Goal: Information Seeking & Learning: Understand process/instructions

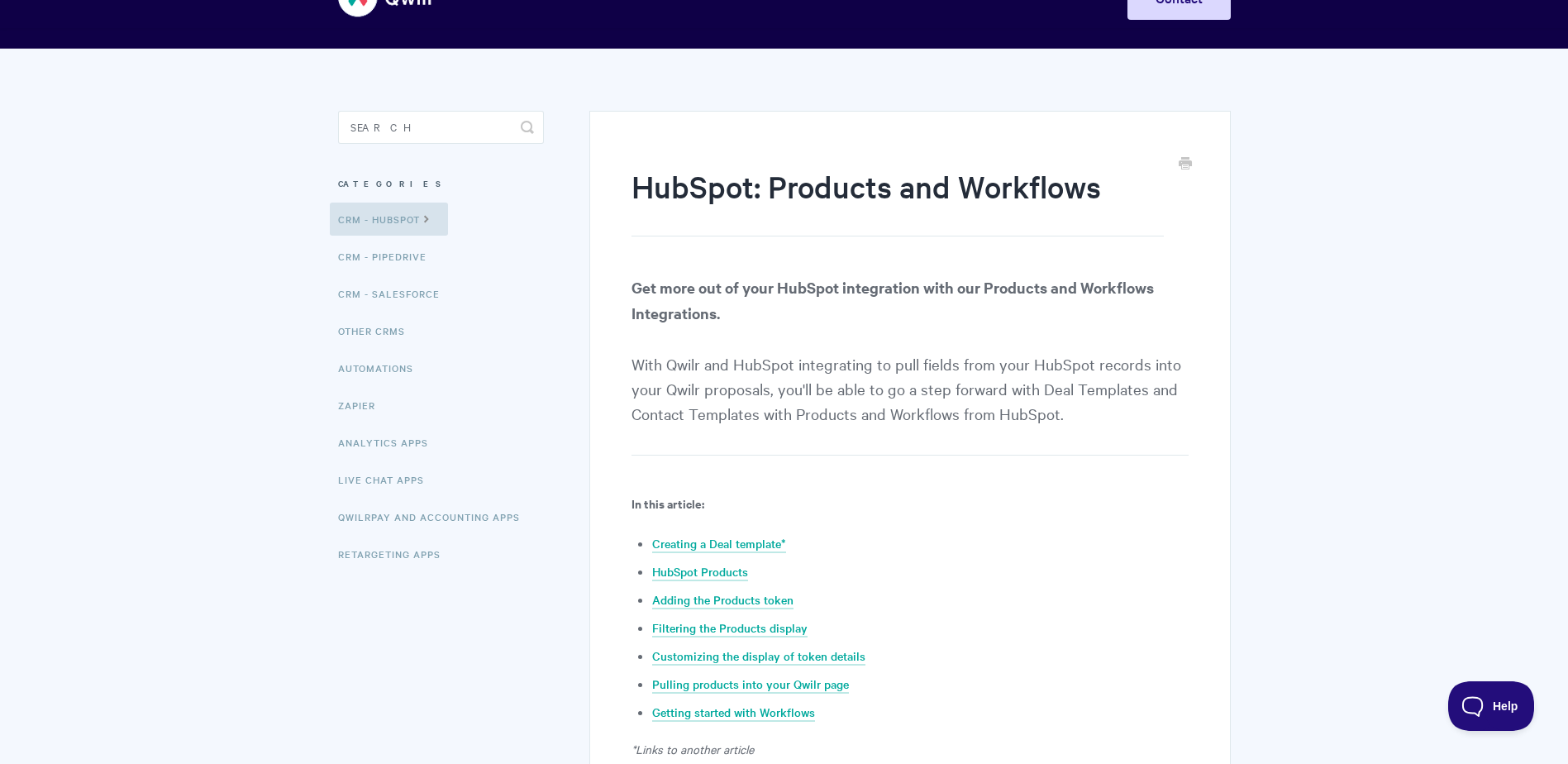
scroll to position [83, 0]
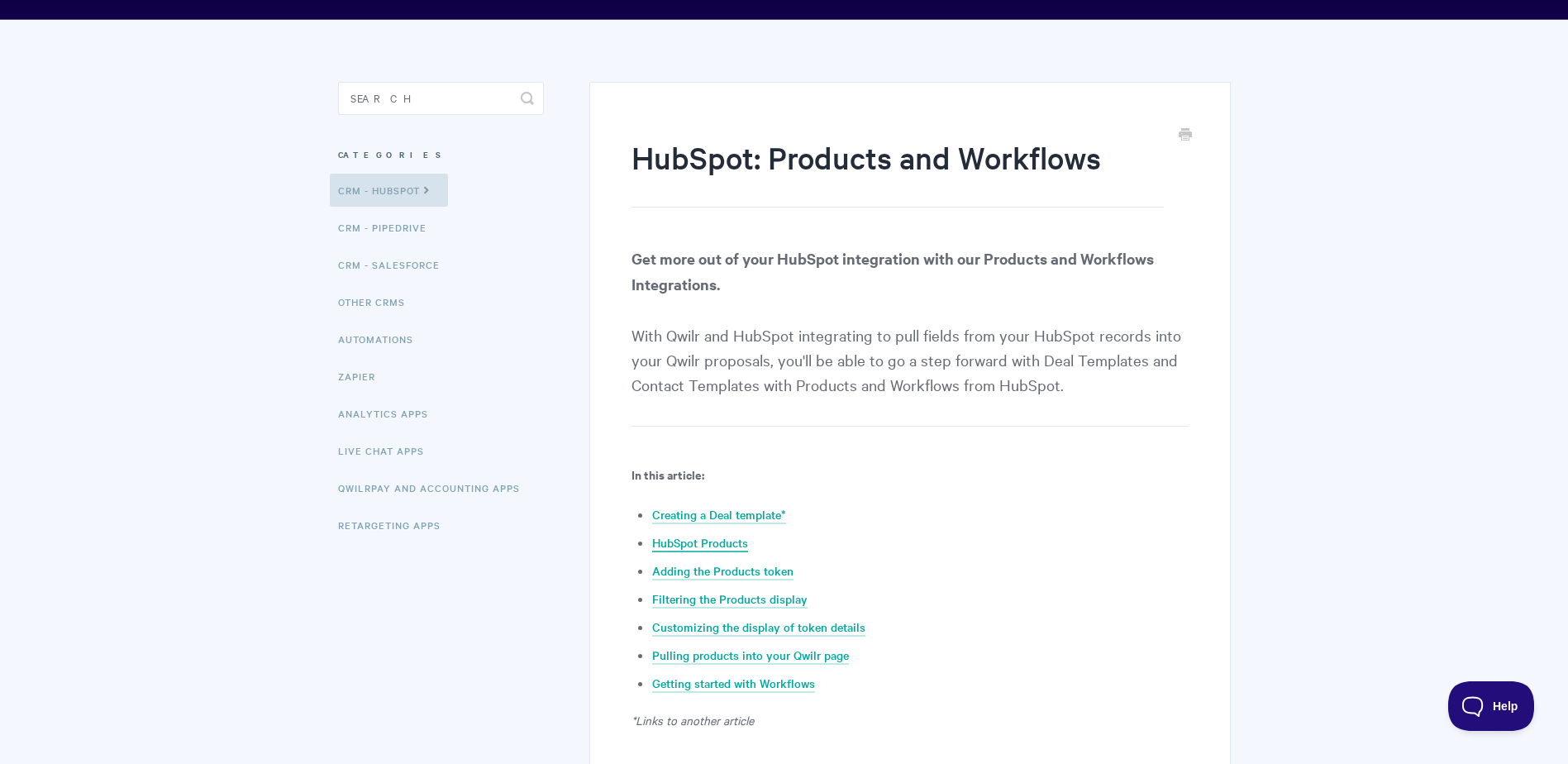
click at [719, 539] on link "HubSpot Products" at bounding box center [701, 542] width 96 height 18
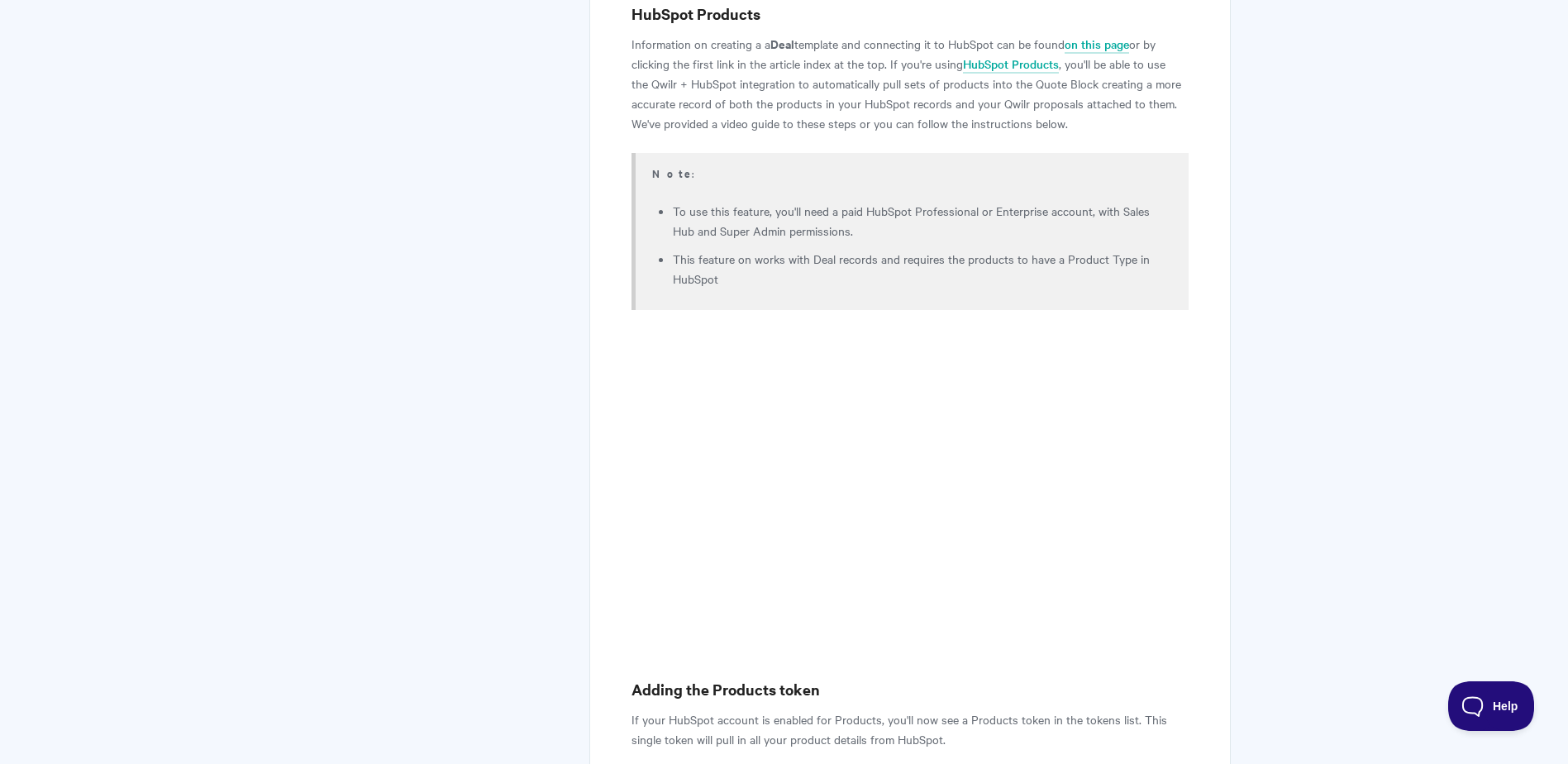
scroll to position [83, 0]
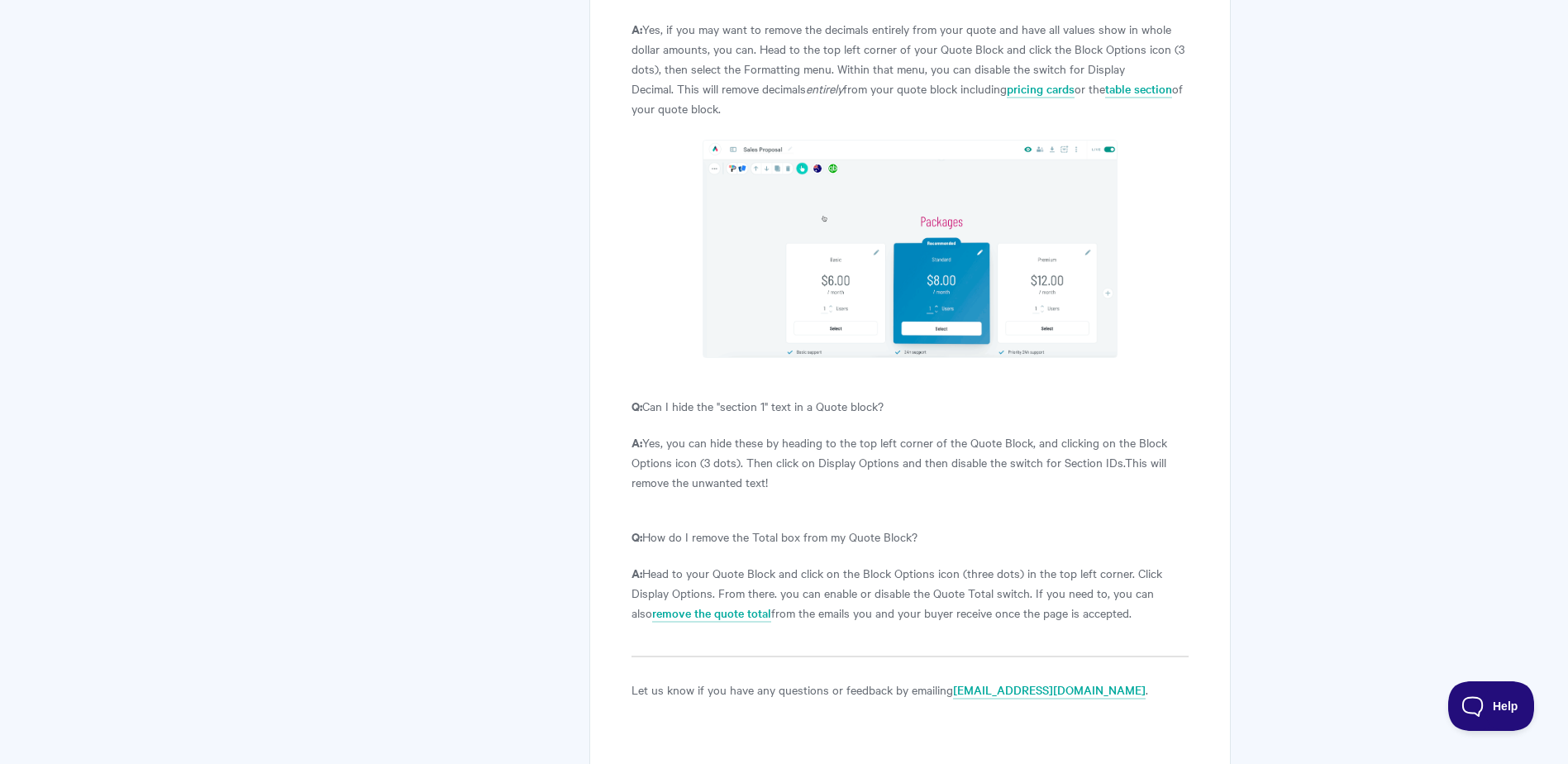
scroll to position [6943, 0]
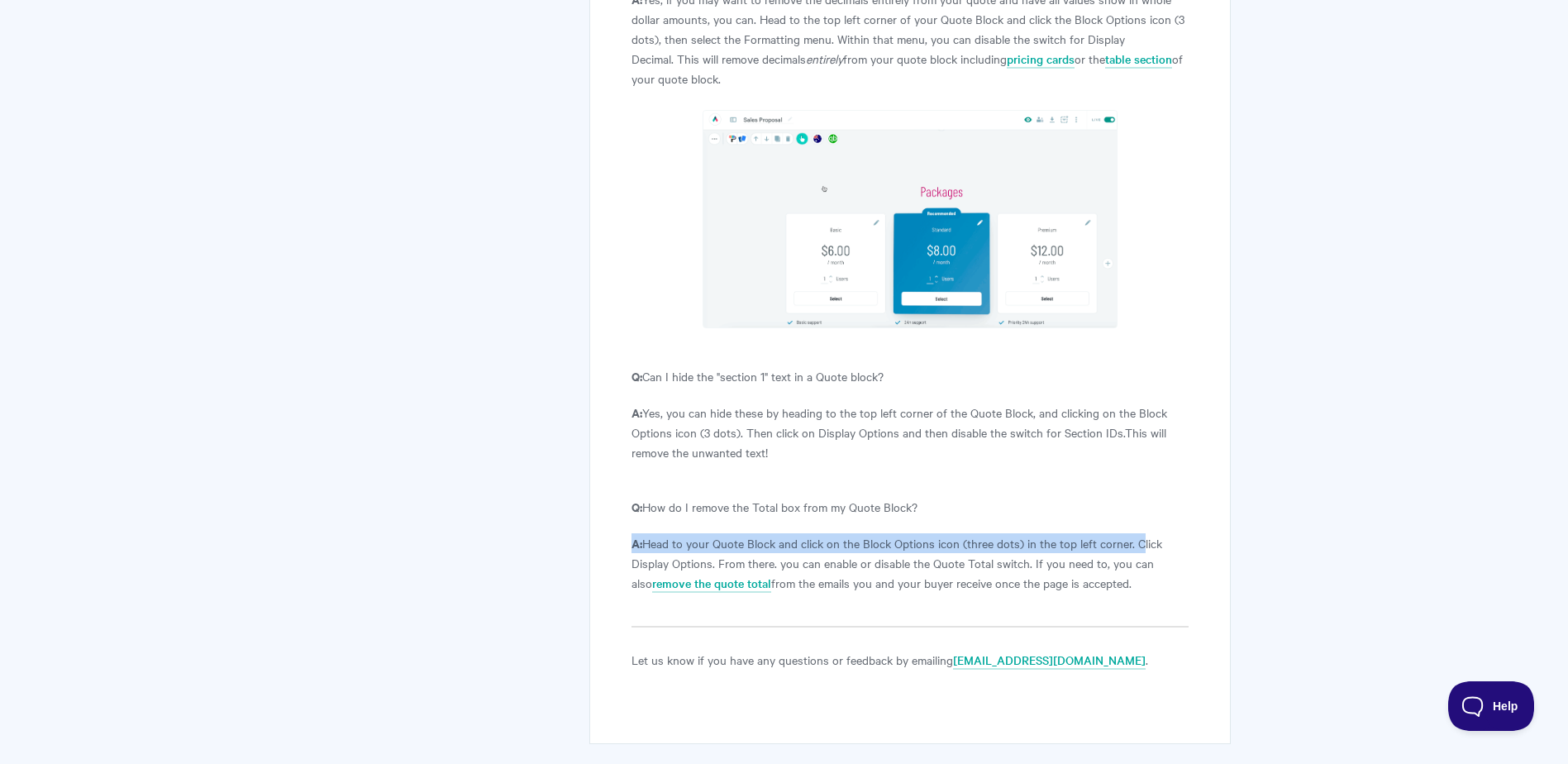
drag, startPoint x: 631, startPoint y: 521, endPoint x: 1136, endPoint y: 522, distance: 505.0
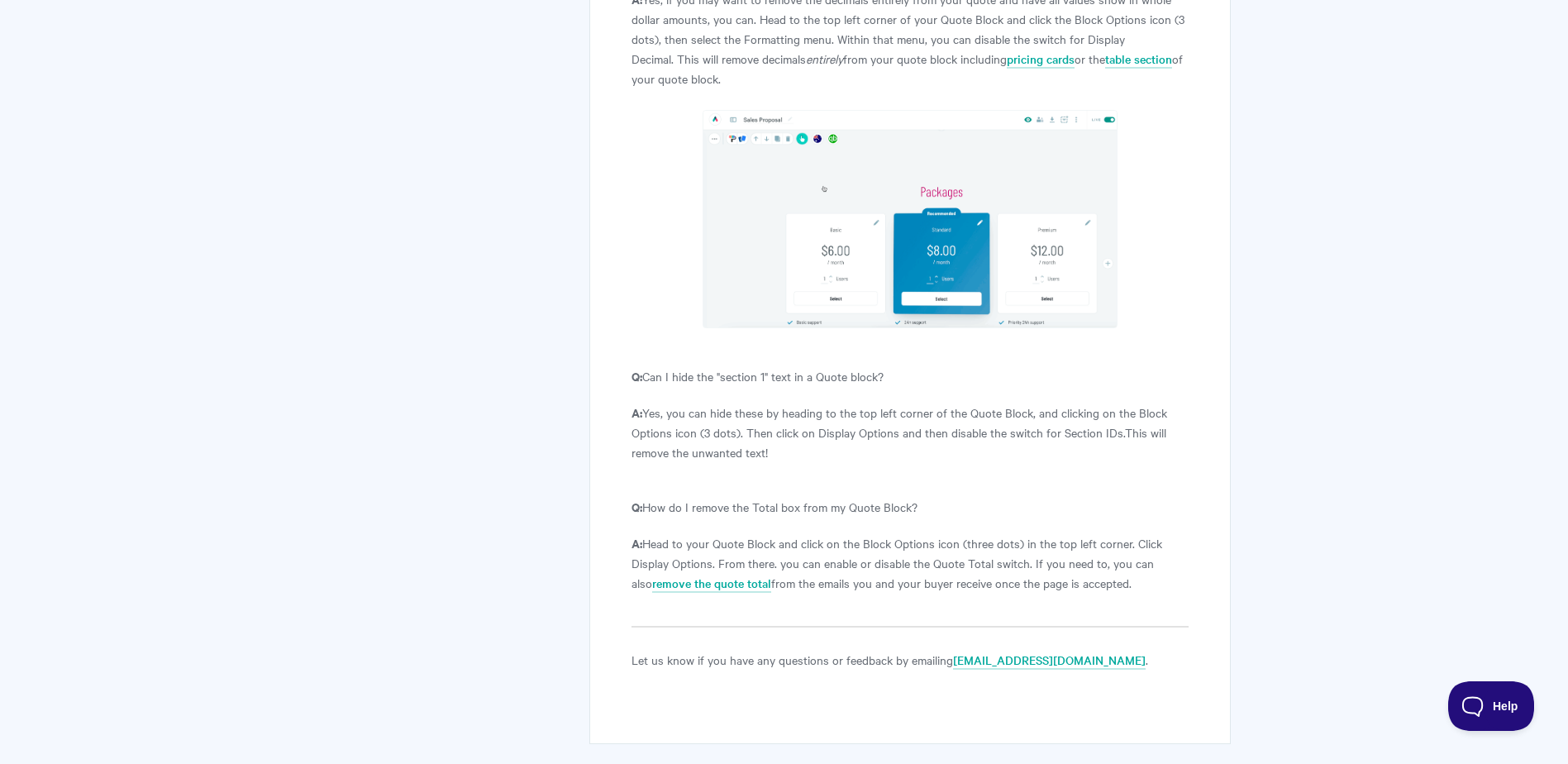
drag, startPoint x: 1136, startPoint y: 529, endPoint x: 1136, endPoint y: 551, distance: 22.0
click at [1136, 551] on p "A: Head to your Quote Block and click on the Block Options icon (three dots) in…" at bounding box center [910, 562] width 556 height 59
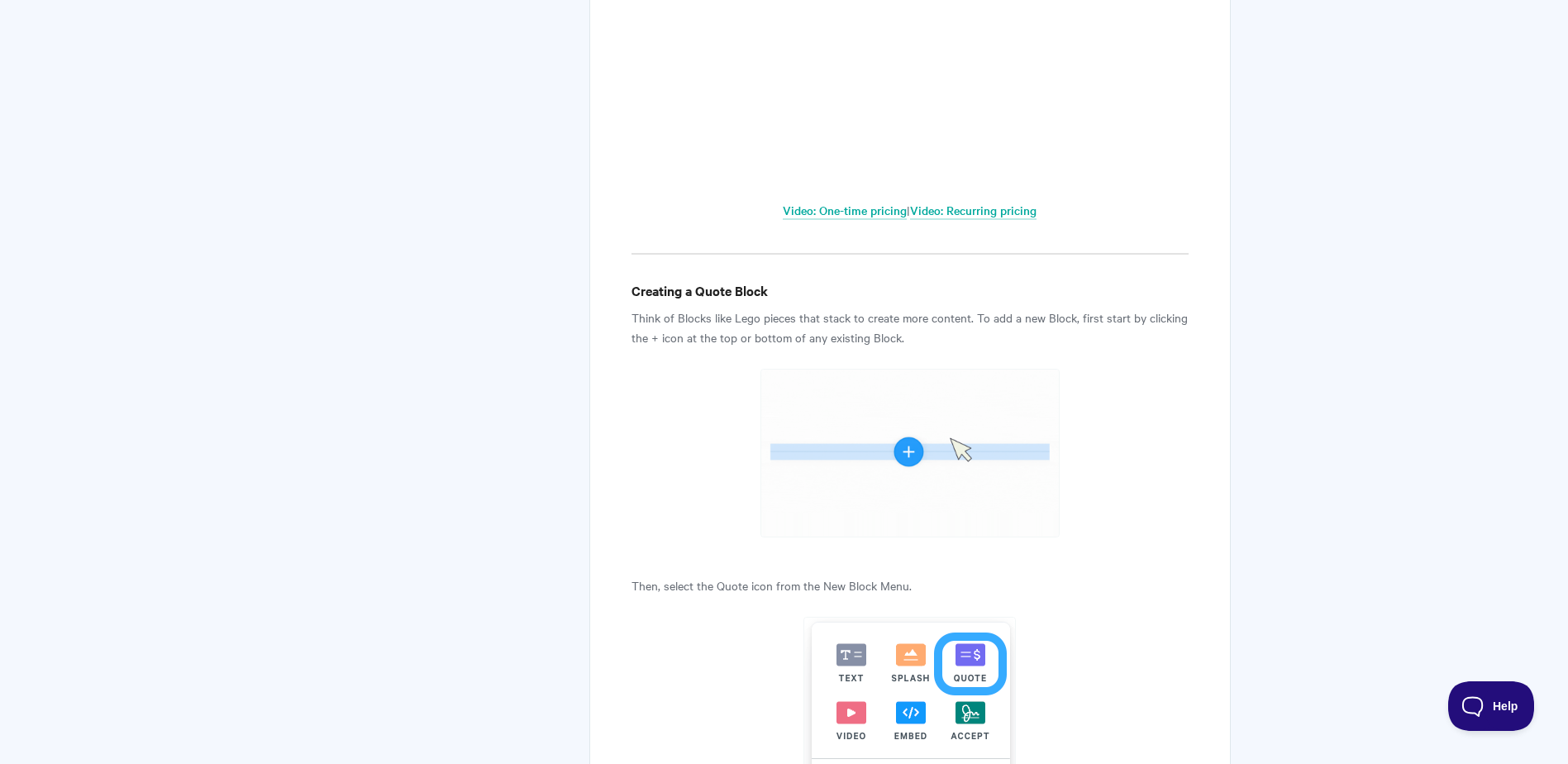
scroll to position [0, 0]
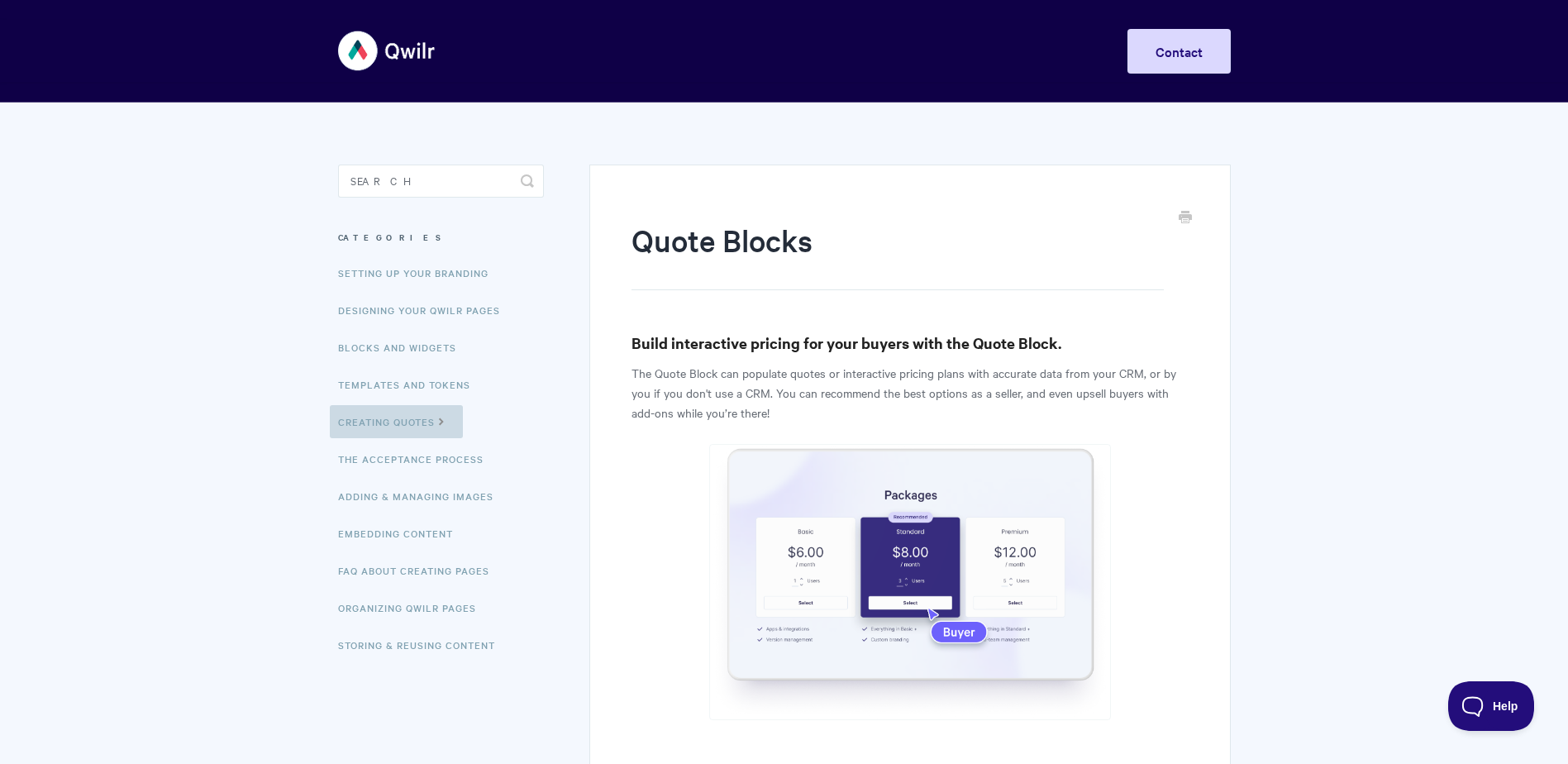
click at [444, 422] on icon at bounding box center [442, 419] width 14 height 13
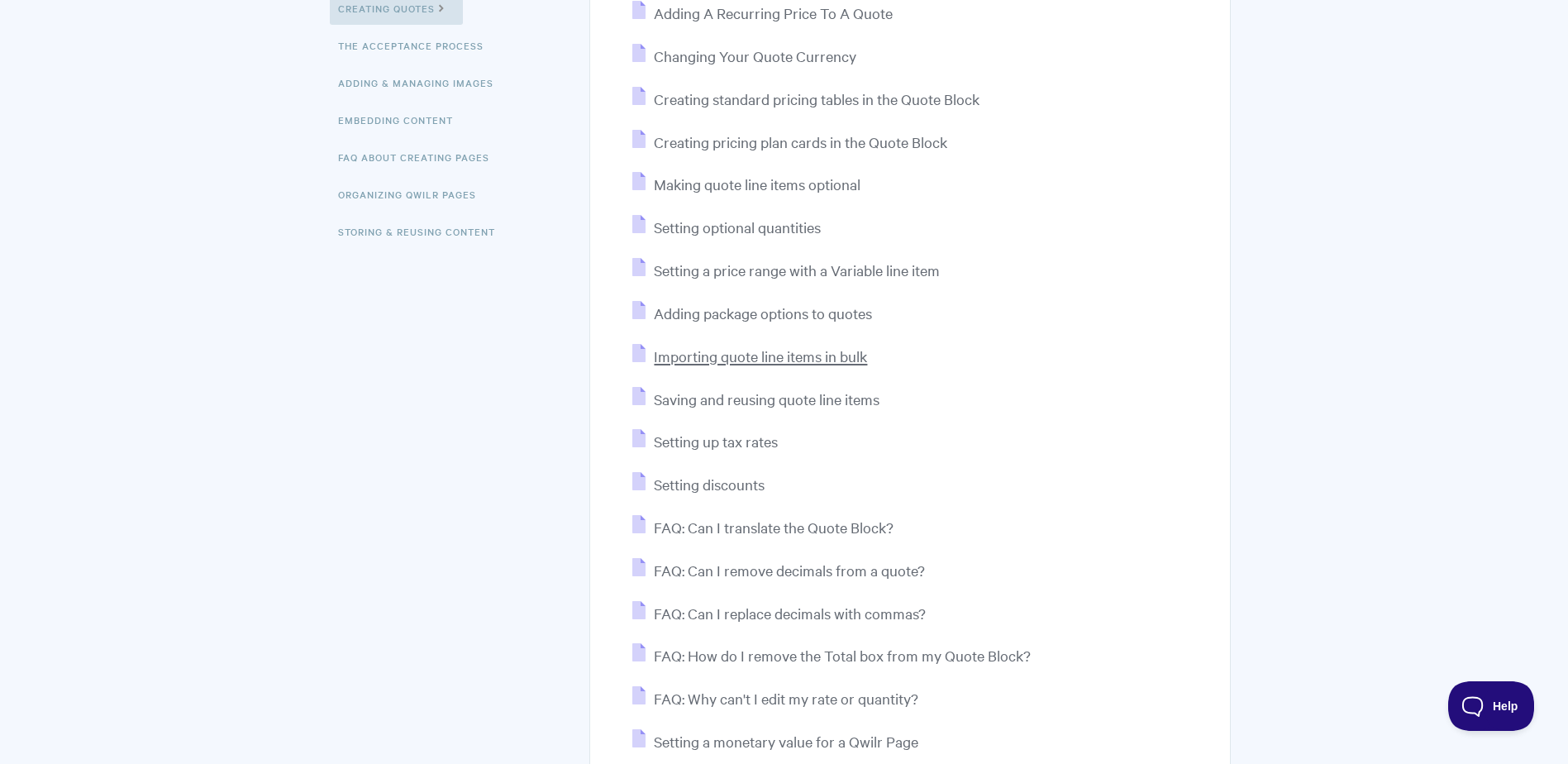
scroll to position [496, 0]
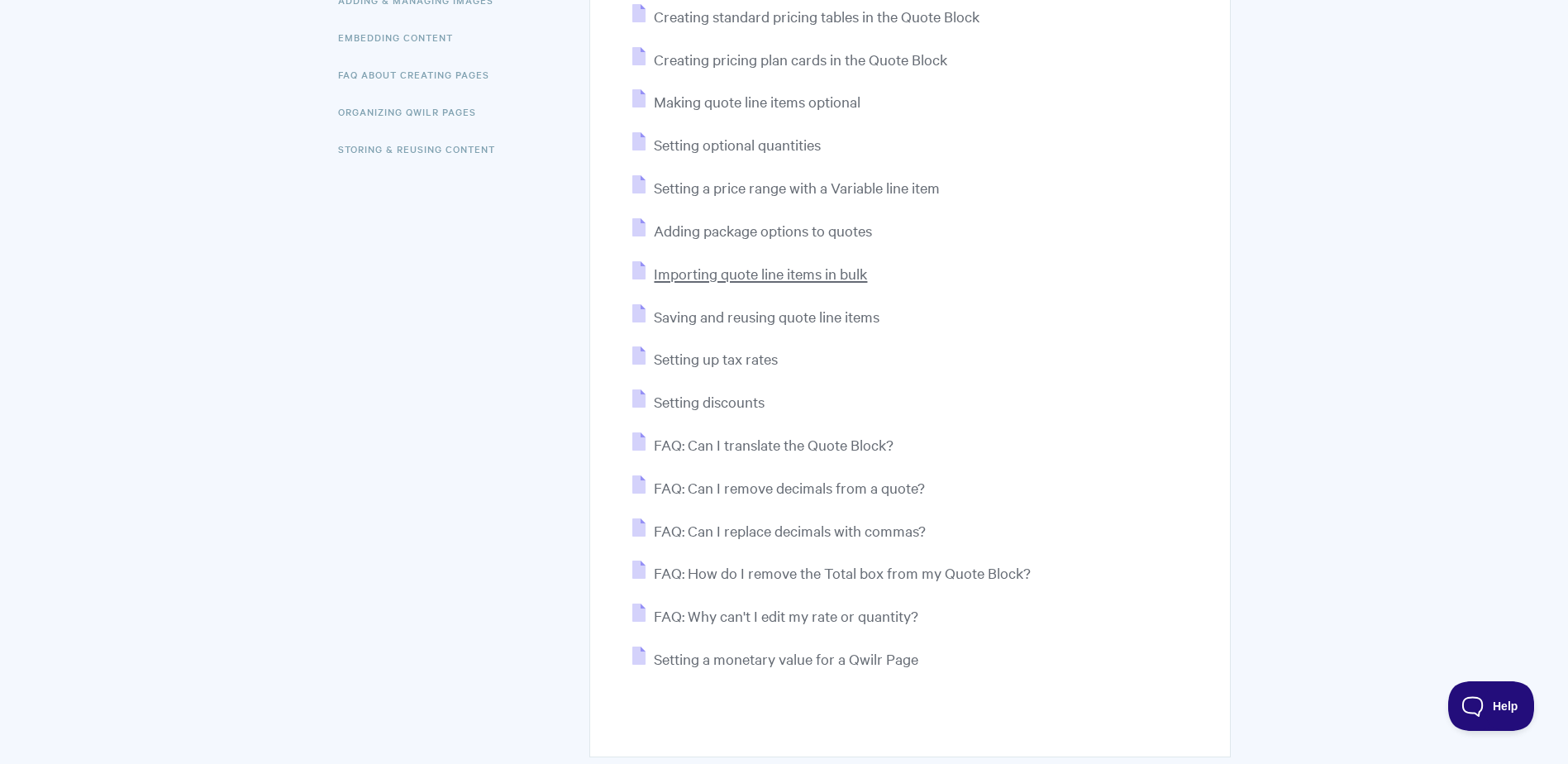
click at [793, 277] on span "Importing quote line items in bulk" at bounding box center [761, 273] width 213 height 19
